Goal: Check status: Check status

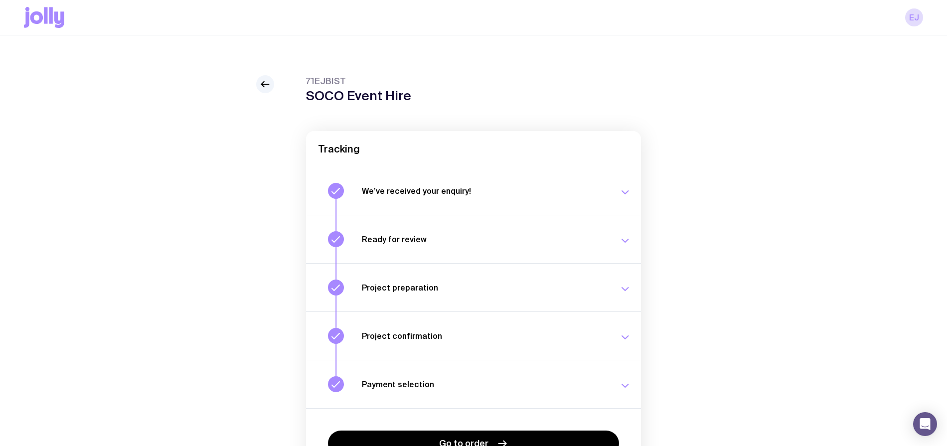
scroll to position [72, 0]
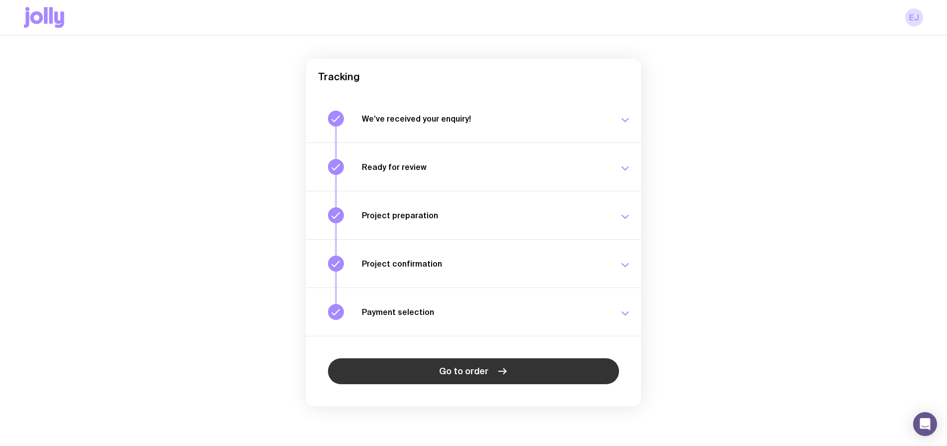
click at [469, 373] on span "Go to order" at bounding box center [463, 371] width 49 height 12
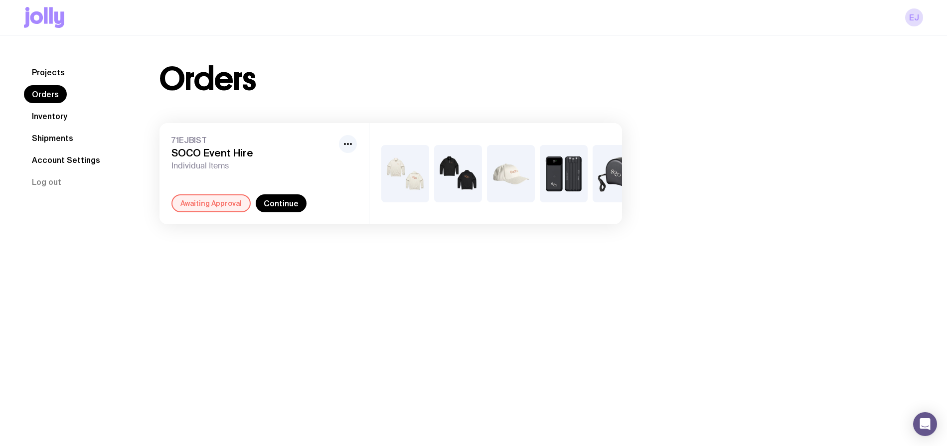
click at [423, 155] on img at bounding box center [405, 173] width 48 height 57
drag, startPoint x: 344, startPoint y: 142, endPoint x: 349, endPoint y: 144, distance: 5.8
click at [344, 142] on icon "button" at bounding box center [348, 144] width 12 height 12
drag, startPoint x: 273, startPoint y: 143, endPoint x: 251, endPoint y: 154, distance: 24.7
click at [273, 143] on span "71EJBIST" at bounding box center [252, 140] width 163 height 10
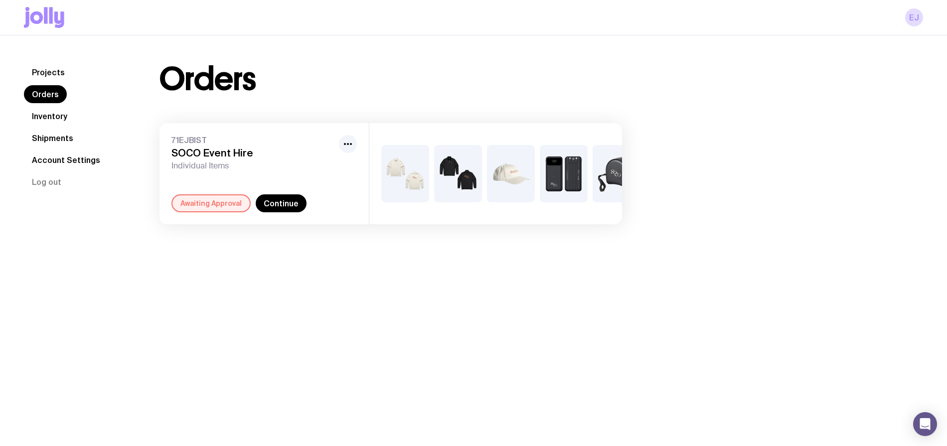
click at [197, 150] on h3 "SOCO Event Hire" at bounding box center [252, 153] width 163 height 12
drag, startPoint x: 182, startPoint y: 139, endPoint x: 187, endPoint y: 167, distance: 28.9
click at [182, 139] on span "71EJBIST" at bounding box center [252, 140] width 163 height 10
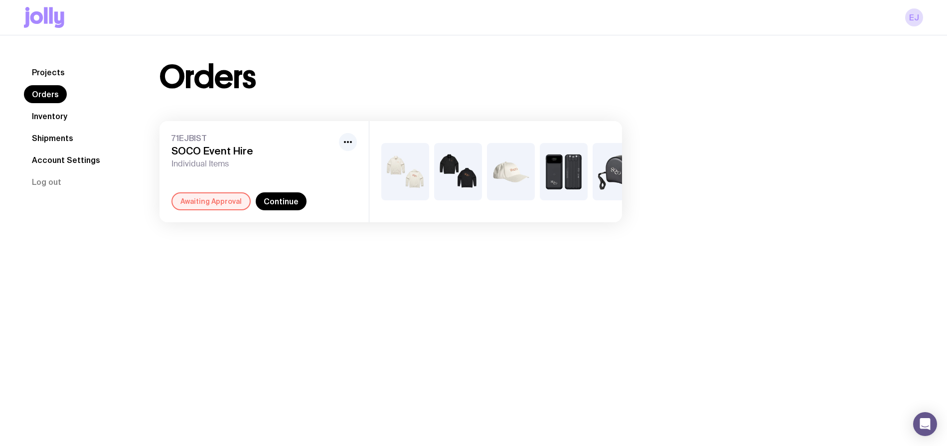
click at [187, 167] on span "Individual Items" at bounding box center [252, 164] width 163 height 10
click at [276, 198] on link "Continue" at bounding box center [281, 201] width 51 height 18
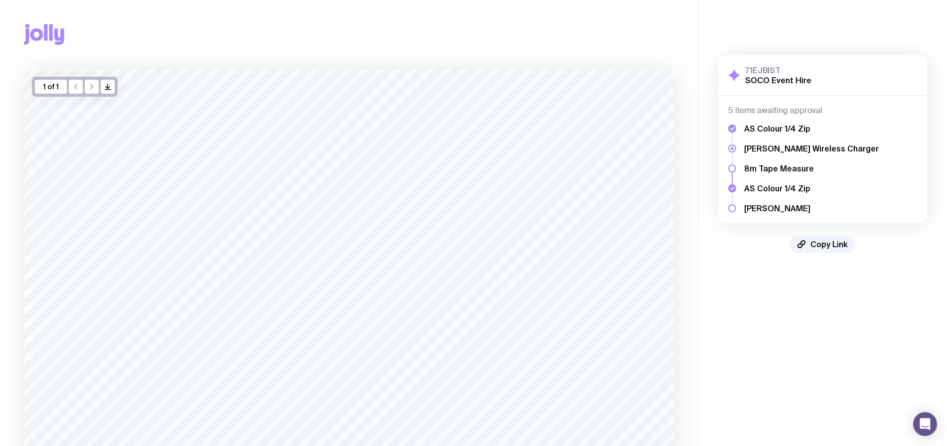
scroll to position [152, 0]
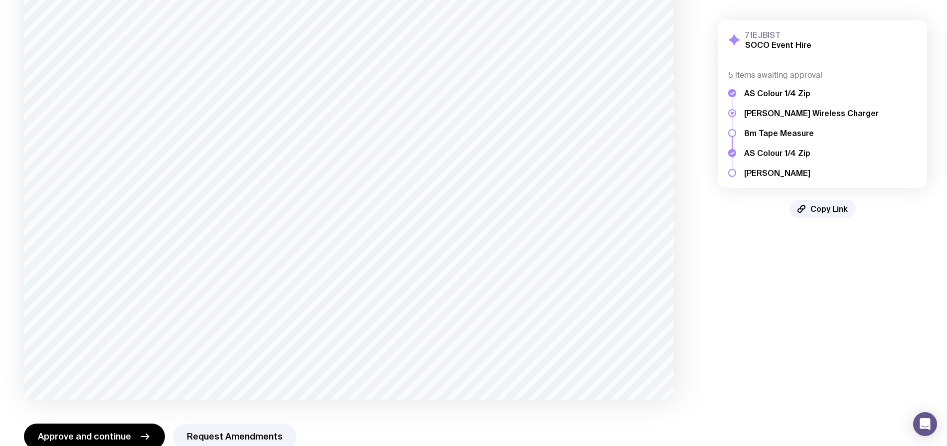
scroll to position [152, 0]
